Goal: Task Accomplishment & Management: Complete application form

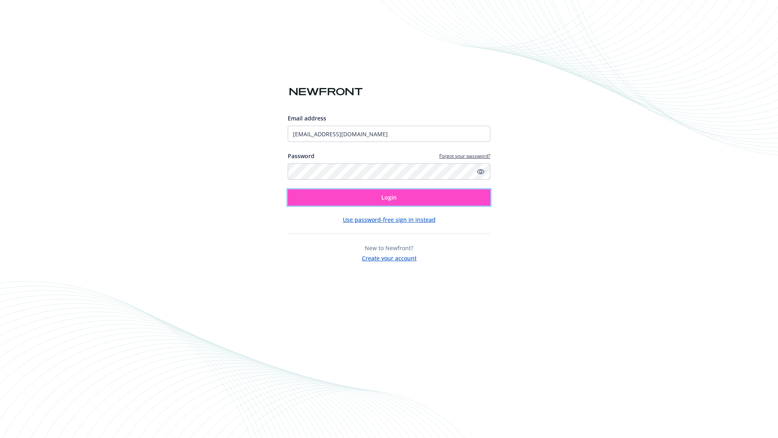
click at [389, 197] on span "Login" at bounding box center [388, 197] width 15 height 8
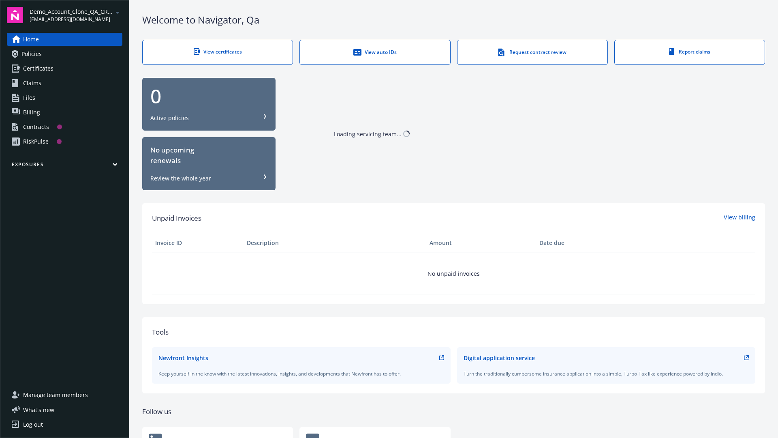
click at [76, 15] on span "Demo_Account_Clone_QA_CR_Tests_Prospect" at bounding box center [71, 11] width 83 height 9
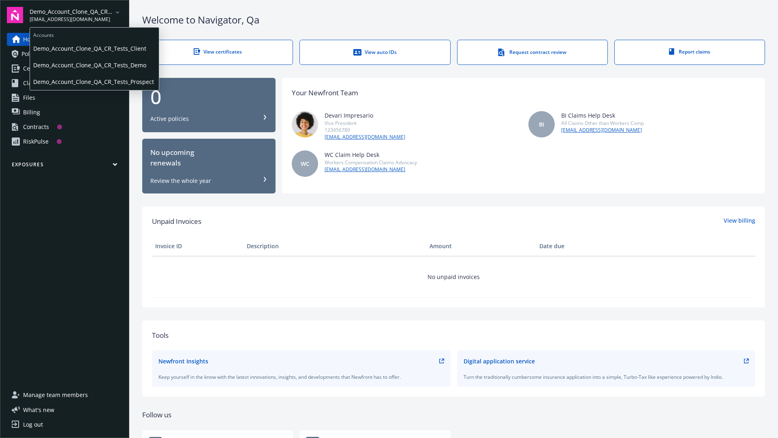
click at [94, 48] on span "Demo_Account_Clone_QA_CR_Tests_Client" at bounding box center [94, 48] width 122 height 17
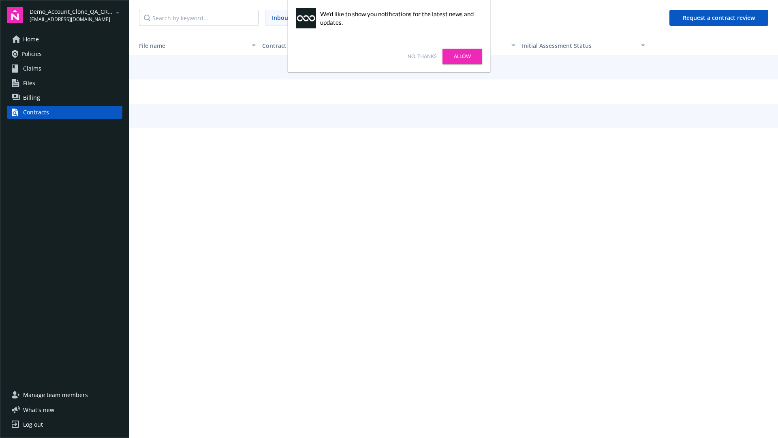
click at [422, 56] on link "No, thanks" at bounding box center [422, 56] width 29 height 7
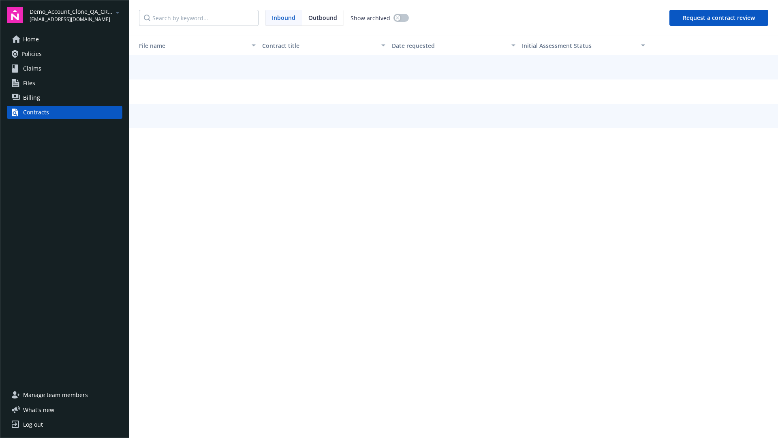
click at [719, 18] on button "Request a contract review" at bounding box center [718, 18] width 99 height 16
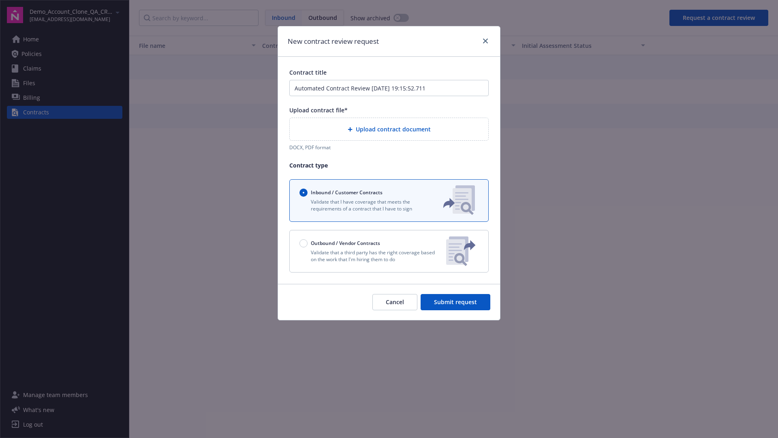
type input "Automated Contract Review [DATE] 19:15:52.711"
click at [389, 251] on p "Validate that a third party has the right coverage based on the work that I'm h…" at bounding box center [369, 256] width 140 height 14
radio input "false"
radio input "true"
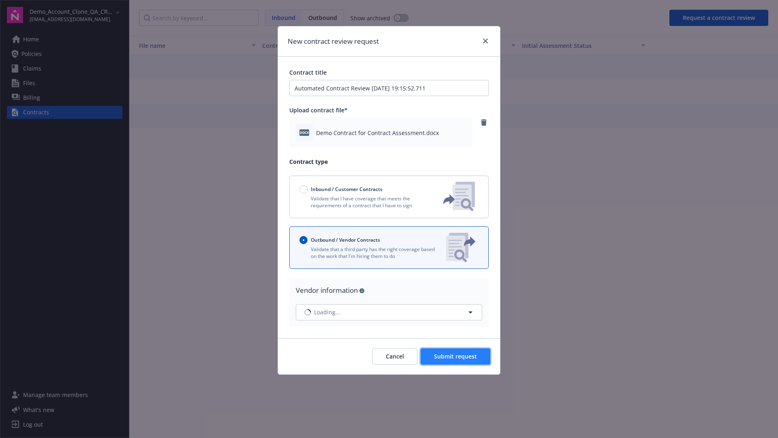
click at [456, 356] on span "Submit request" at bounding box center [455, 356] width 43 height 8
